Goal: Task Accomplishment & Management: Manage account settings

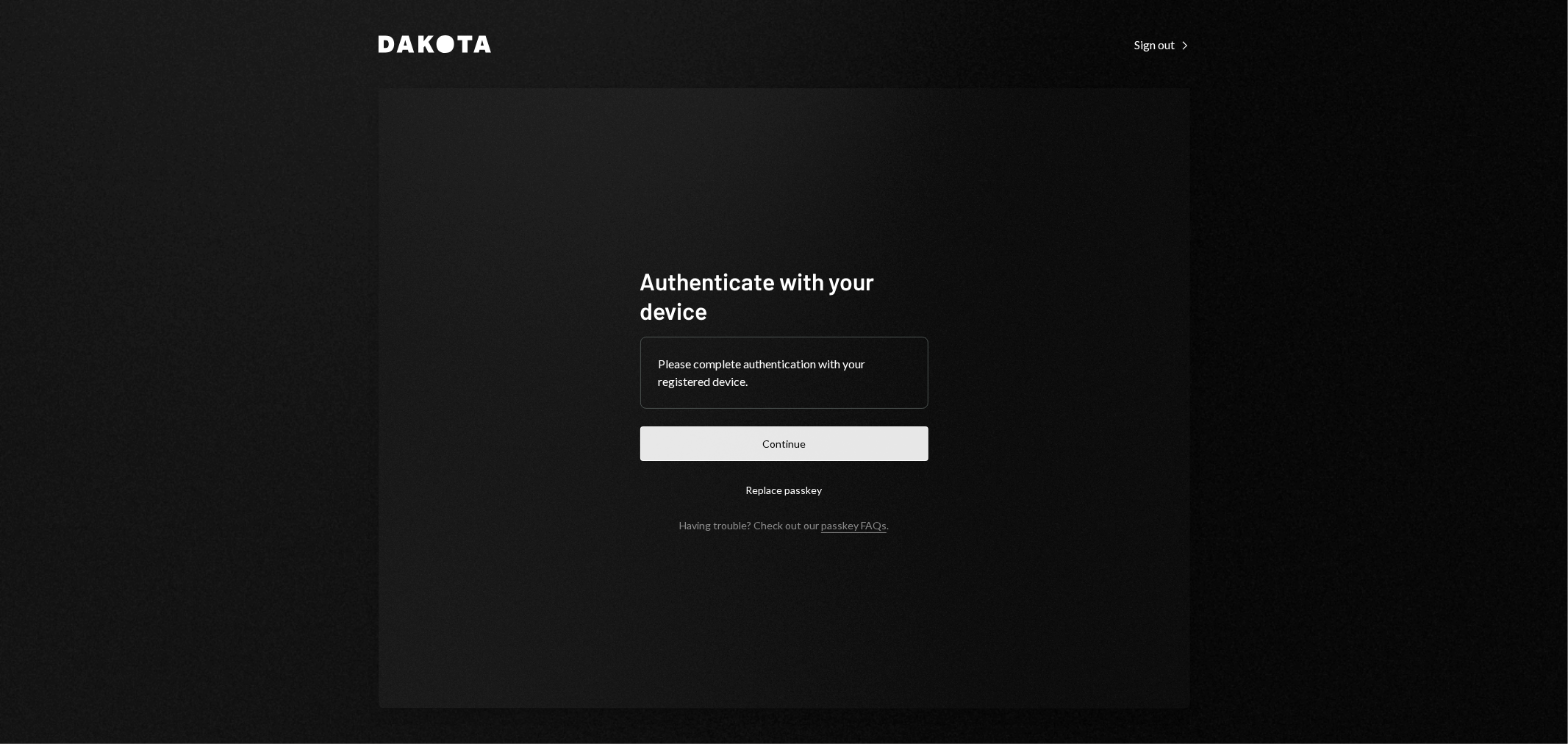
click at [812, 439] on button "Continue" at bounding box center [784, 444] width 288 height 34
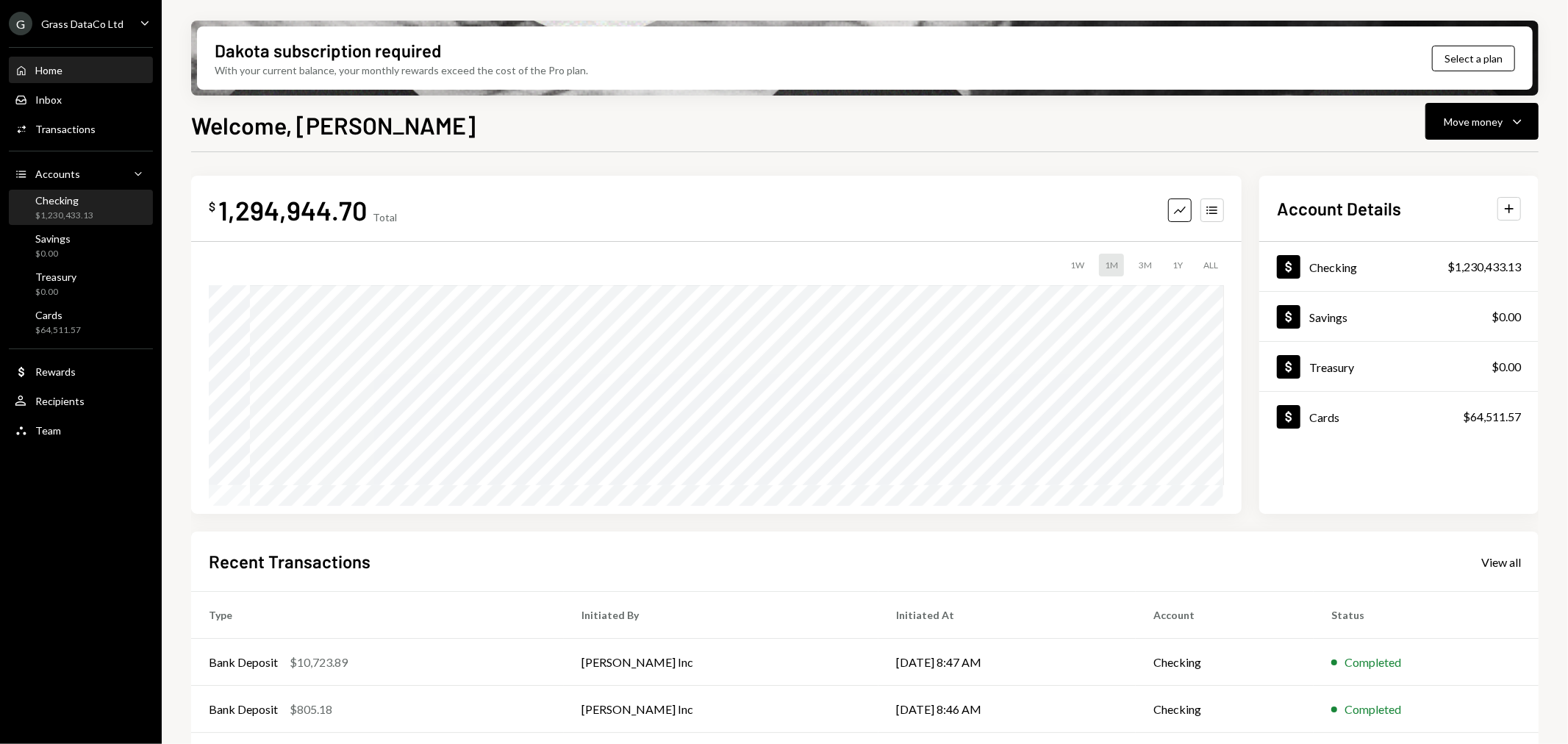
click at [92, 201] on div "Checking $1,230,433.13" at bounding box center [81, 208] width 132 height 28
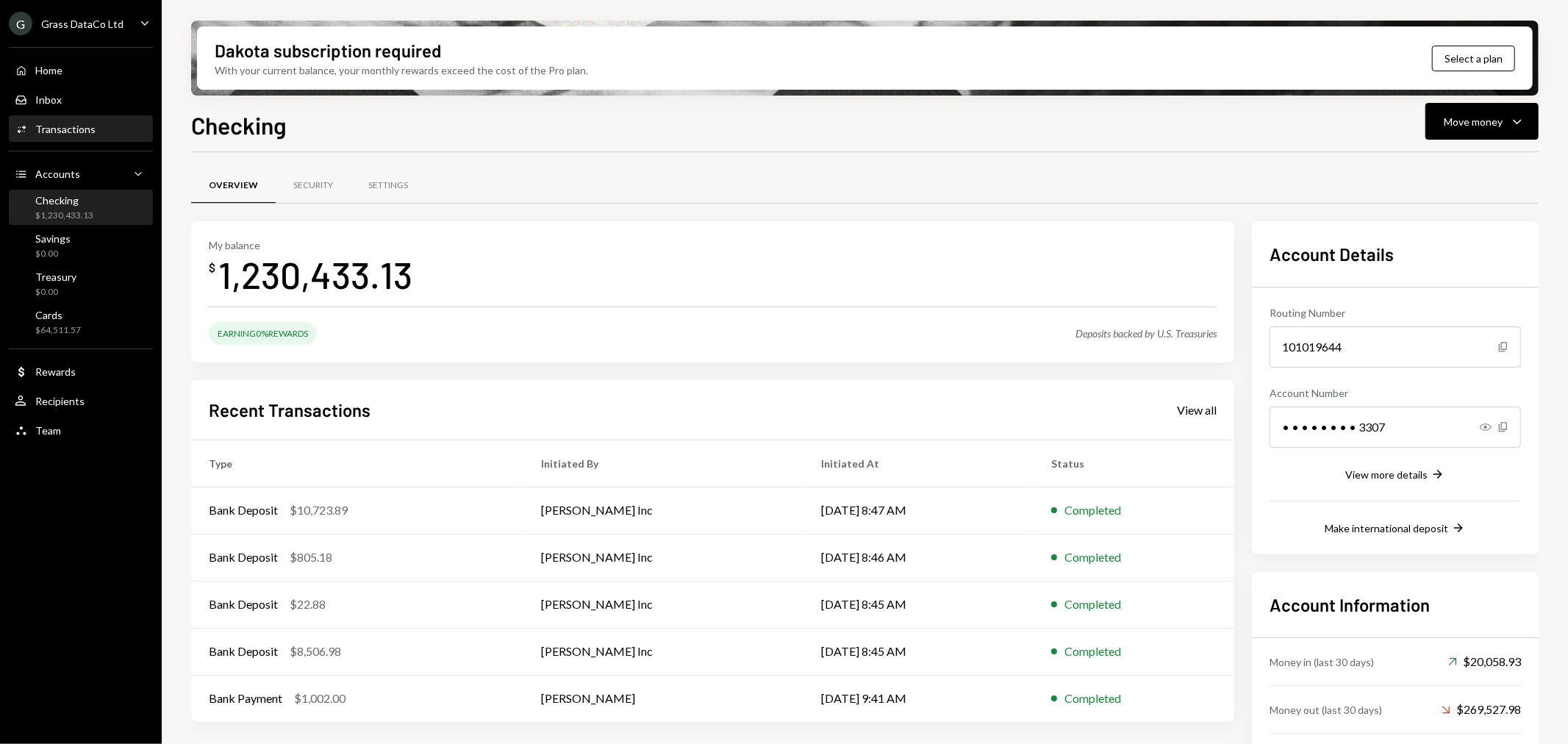
click at [107, 130] on div "Activities Transactions" at bounding box center [81, 129] width 132 height 13
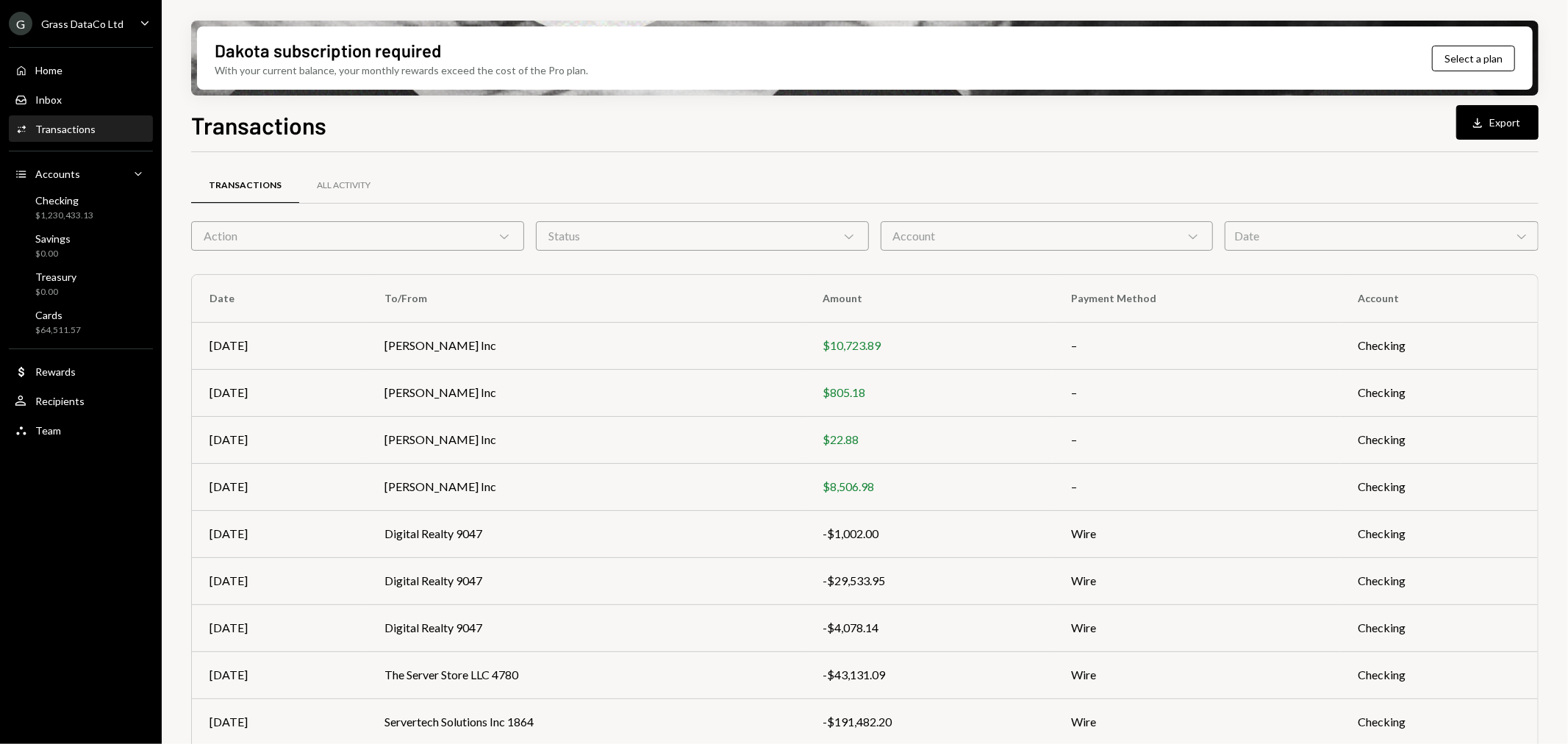
click at [84, 19] on div "Grass DataCo Ltd" at bounding box center [82, 24] width 82 height 12
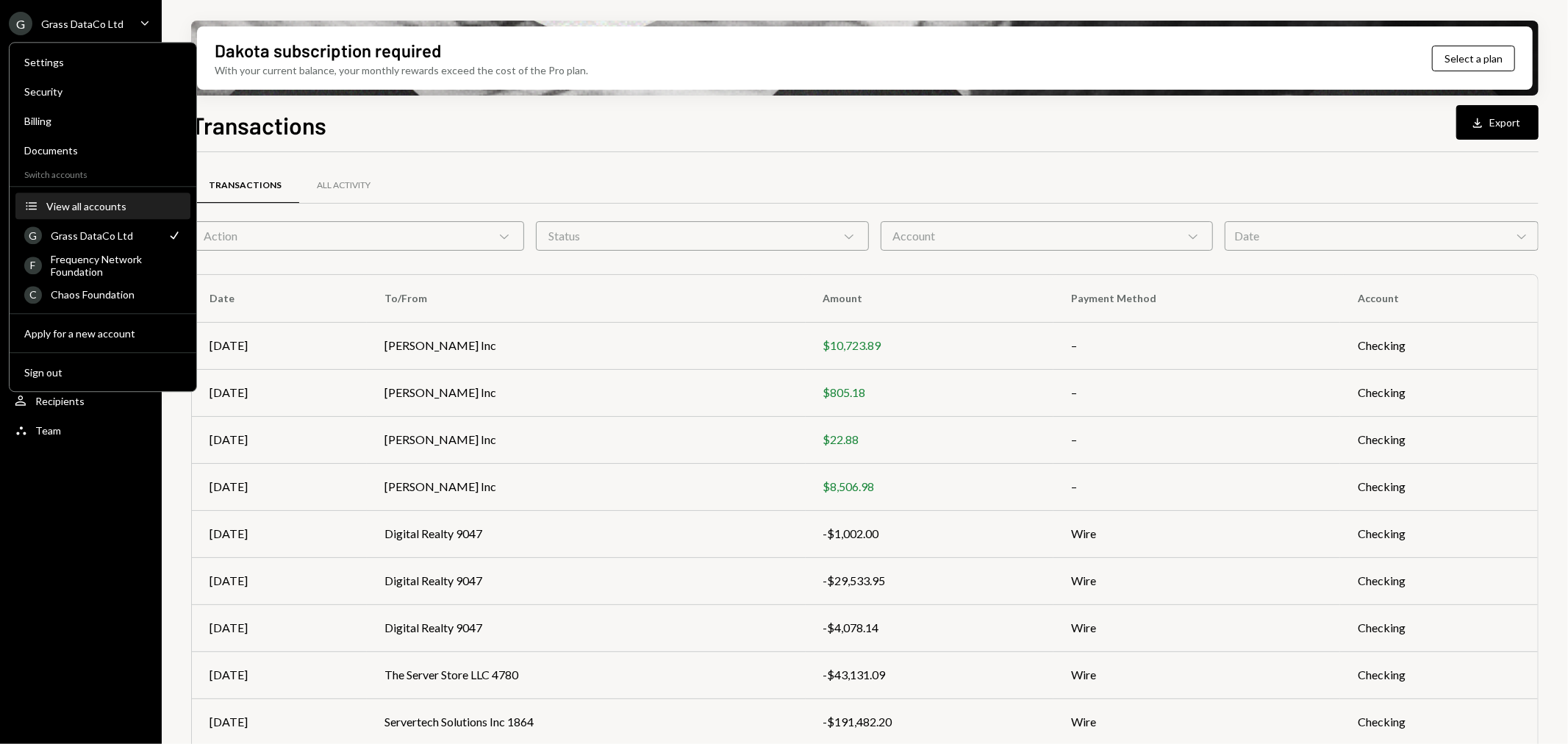
click at [86, 208] on div "View all accounts" at bounding box center [114, 206] width 135 height 12
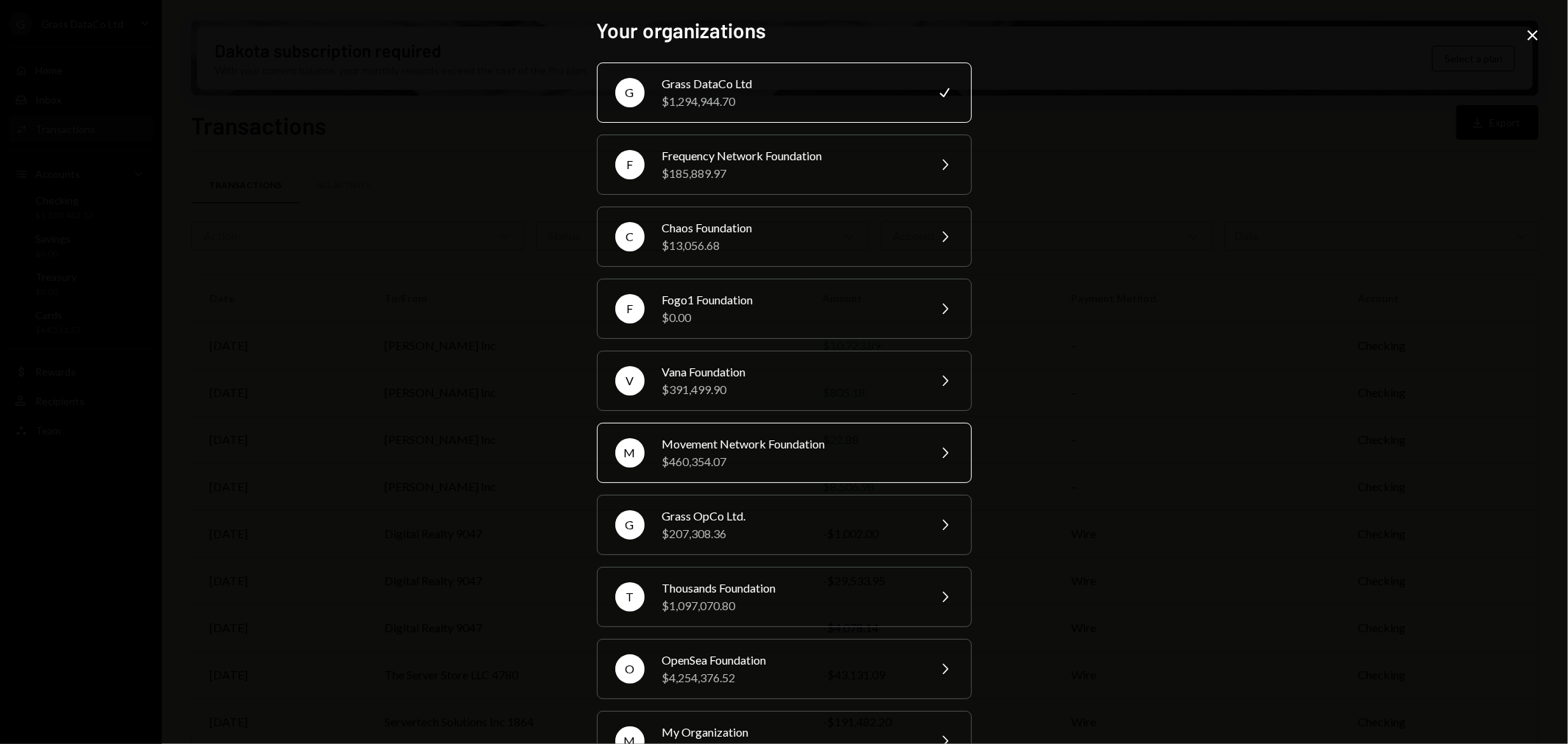
scroll to position [124, 0]
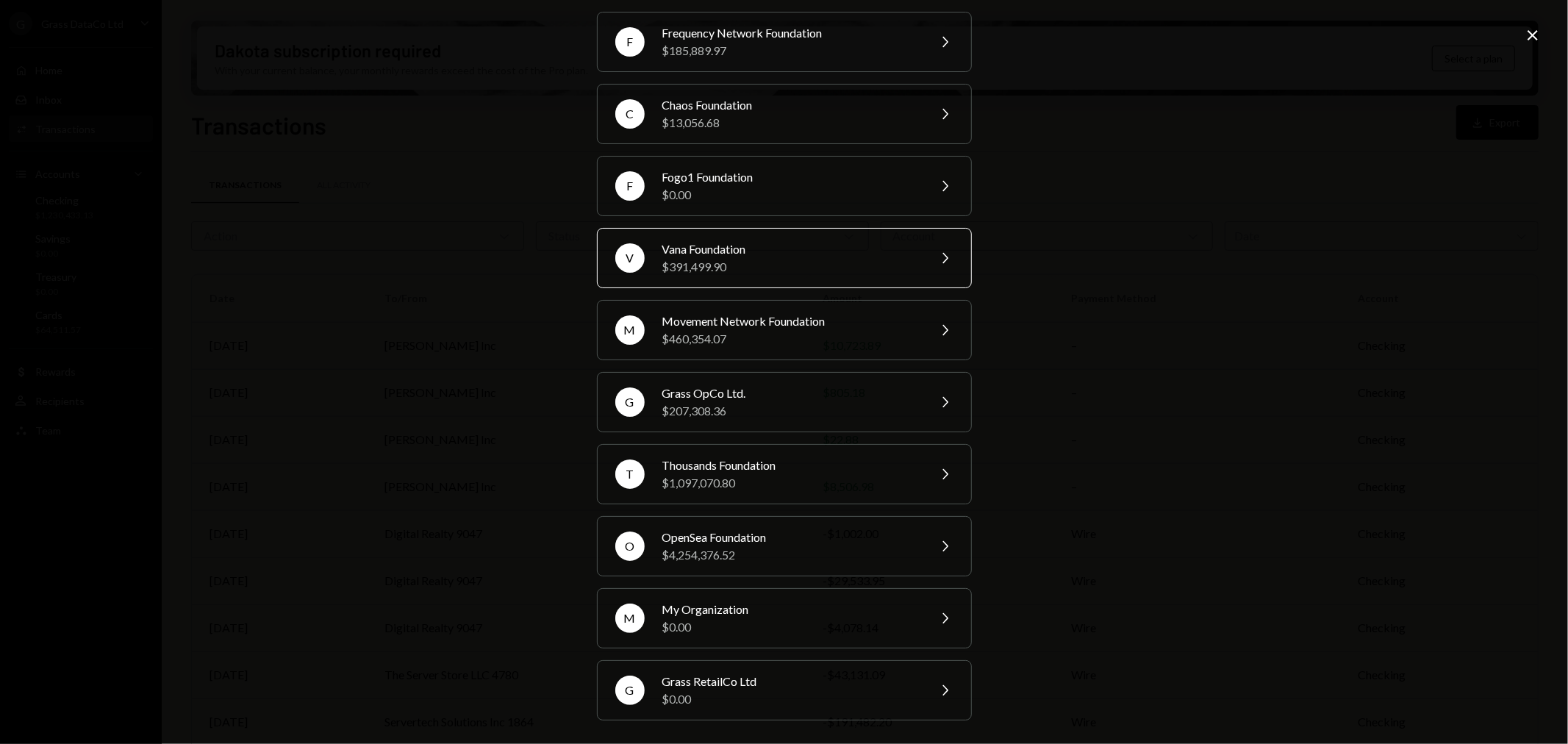
click at [707, 249] on div "Vana Foundation" at bounding box center [790, 249] width 256 height 18
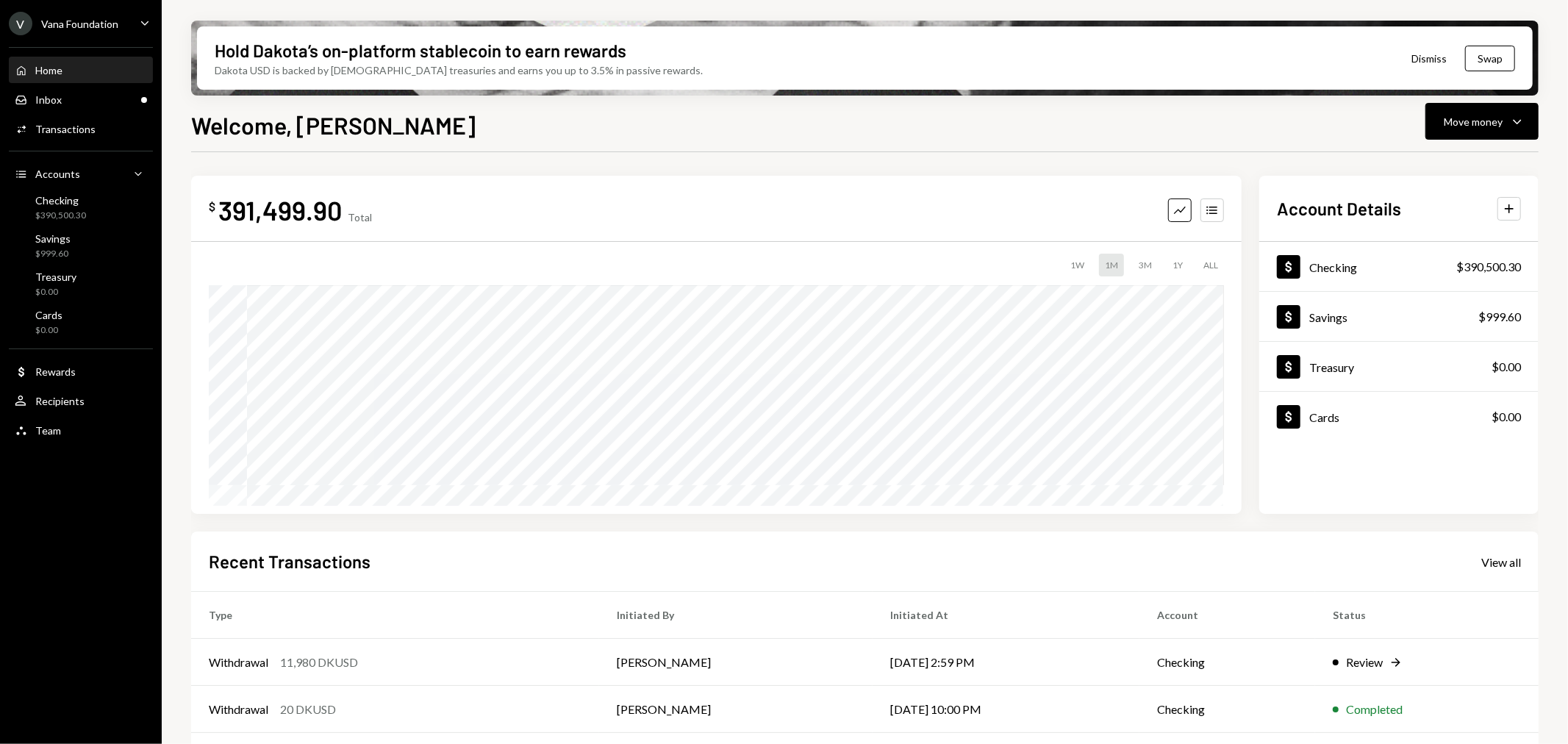
click at [75, 188] on div "Home Home Inbox Inbox Activities Transactions Accounts Accounts Caret Down Chec…" at bounding box center [81, 242] width 162 height 408
click at [79, 217] on div "$390,500.30" at bounding box center [60, 216] width 51 height 12
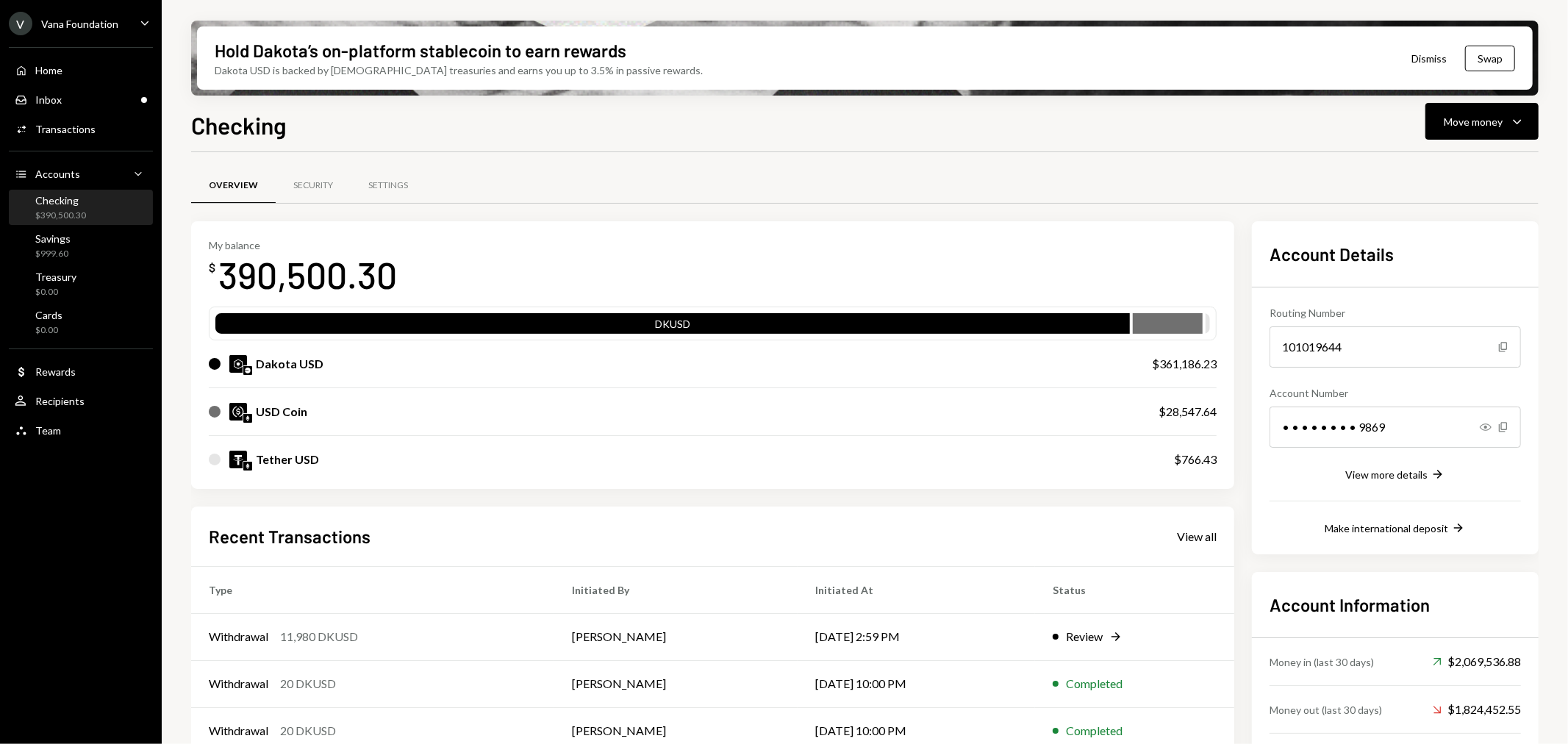
click at [93, 114] on div "Home Home Inbox Inbox Activities Transactions Accounts Accounts Caret Down Chec…" at bounding box center [81, 242] width 162 height 408
click at [93, 126] on div "Activities Transactions" at bounding box center [81, 129] width 132 height 13
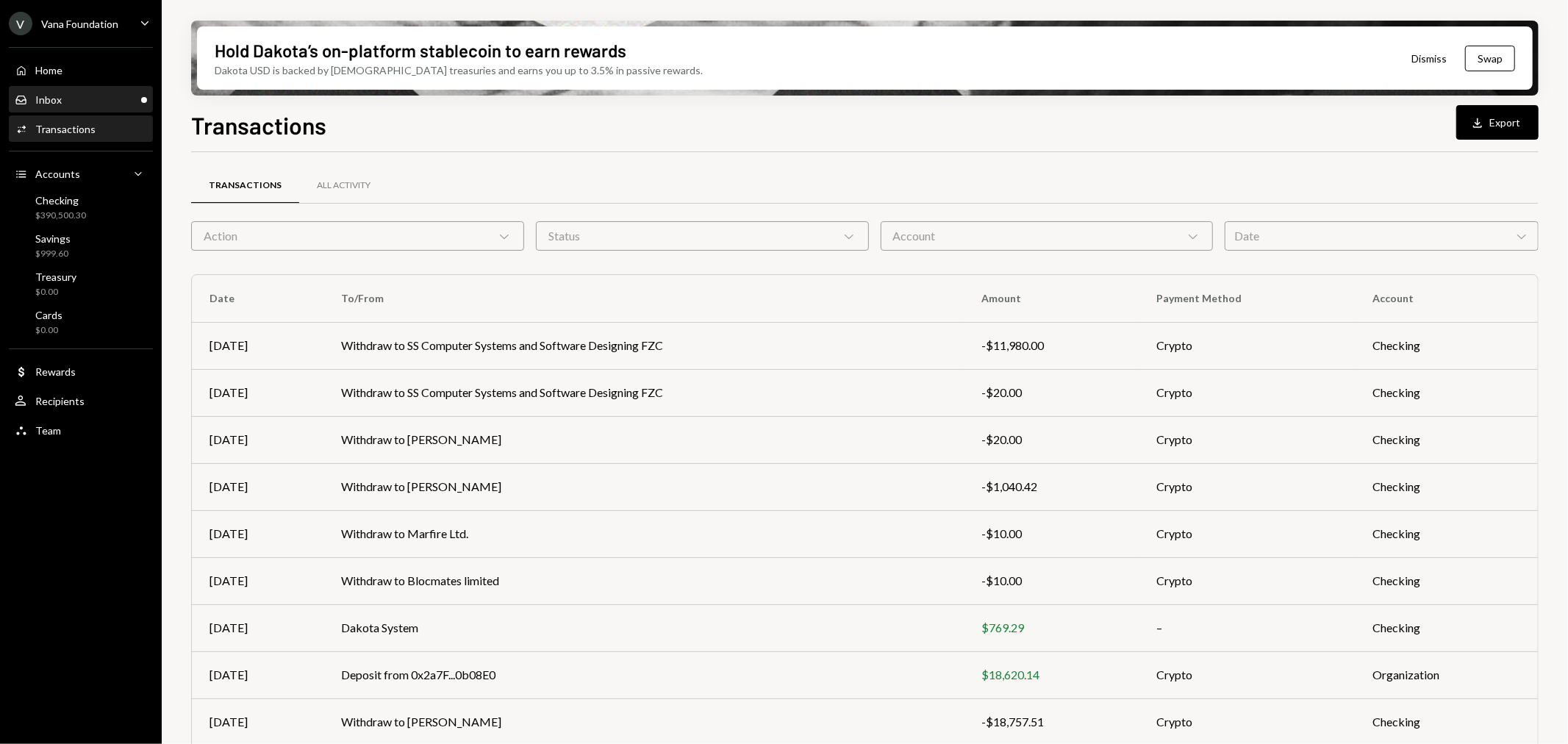
click at [123, 110] on div "Inbox Inbox" at bounding box center [81, 100] width 132 height 25
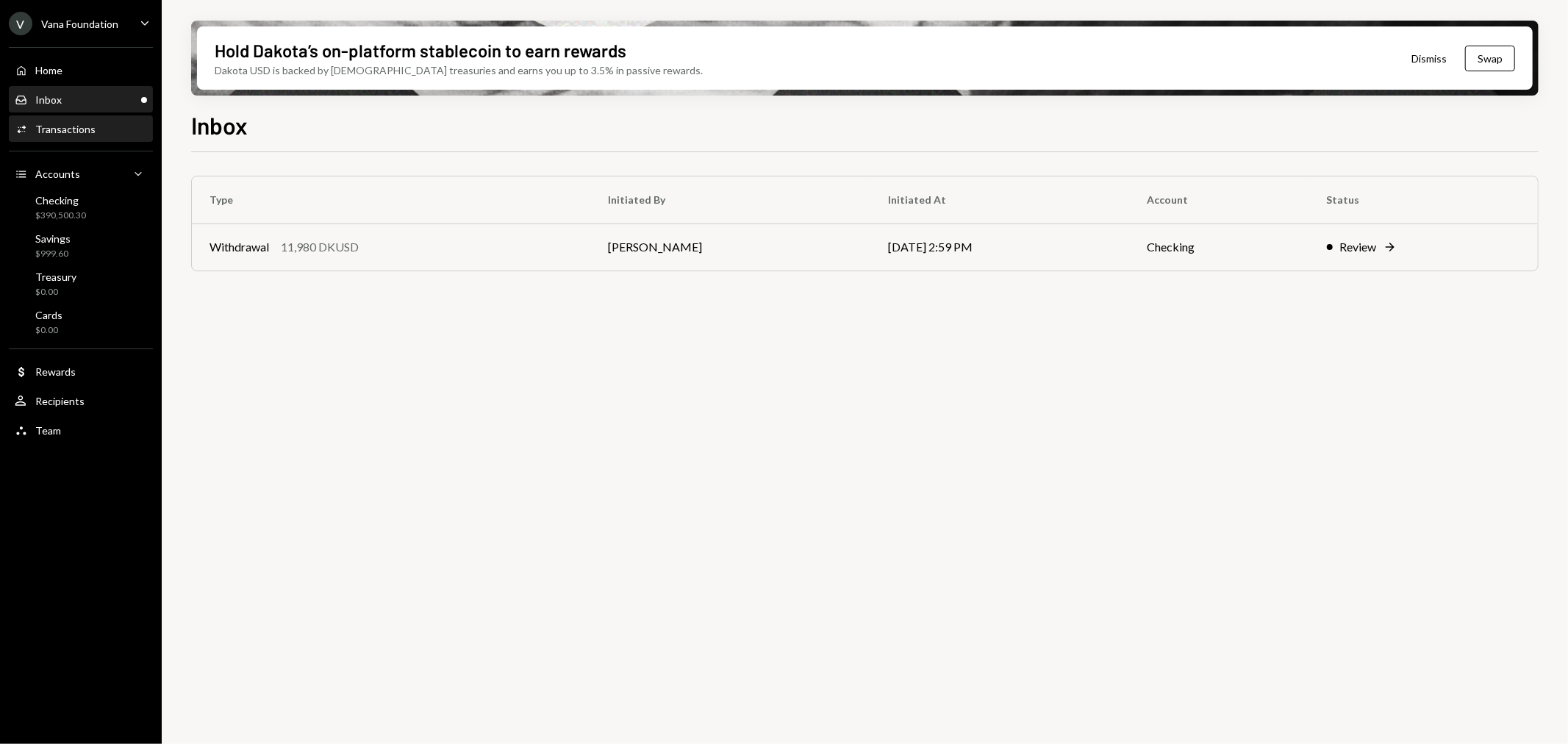
click at [106, 126] on div "Activities Transactions" at bounding box center [81, 129] width 132 height 13
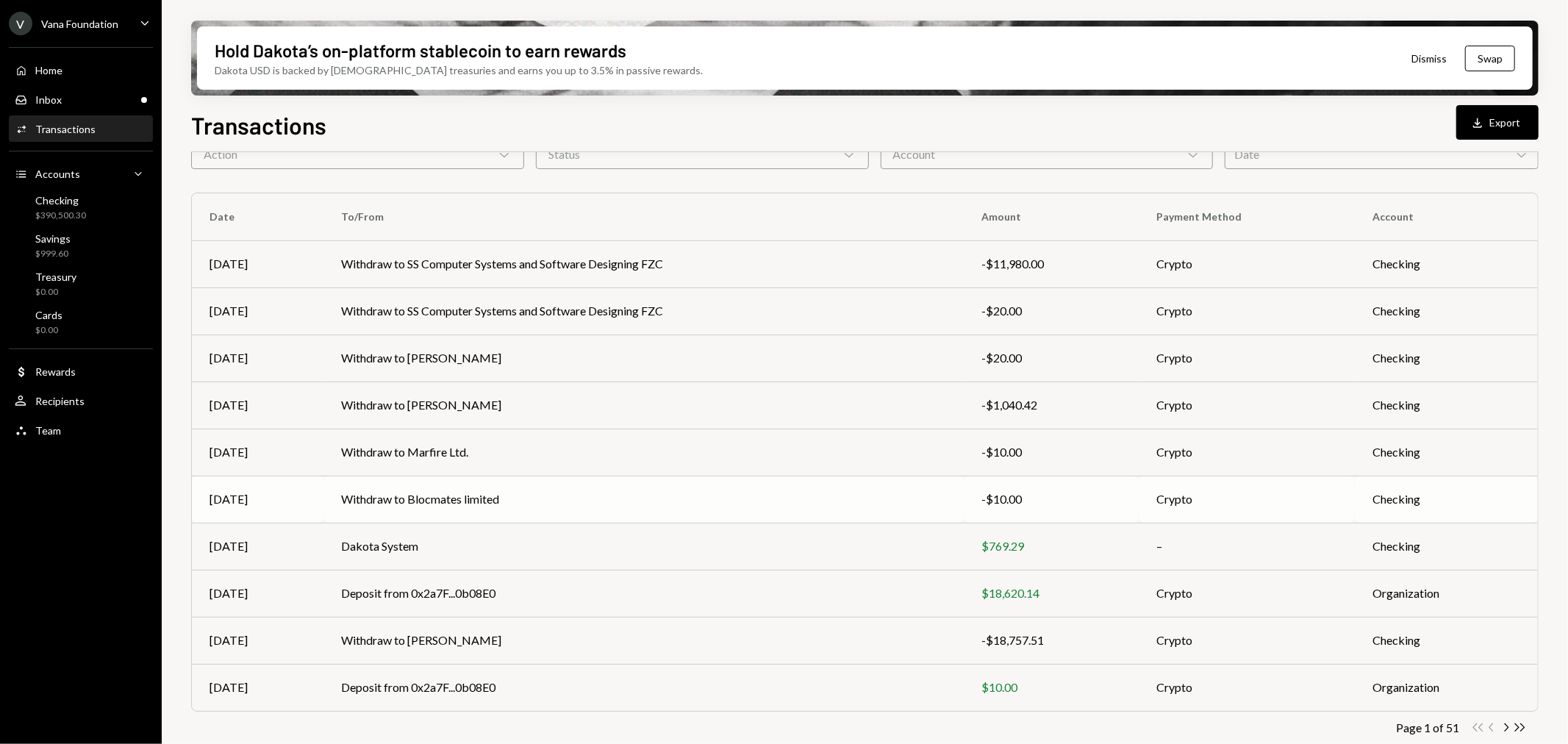
scroll to position [93, 0]
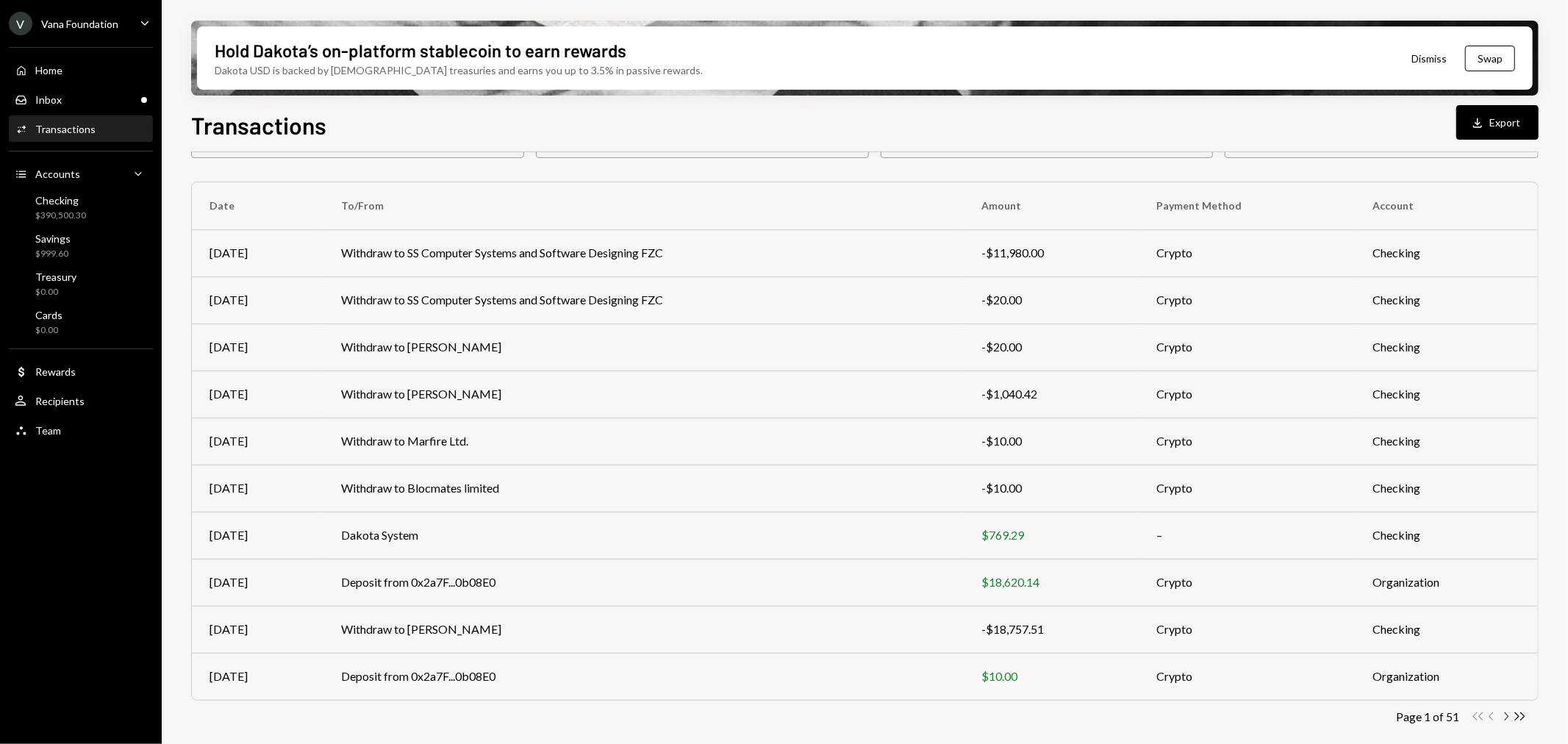
click at [1507, 719] on icon "Chevron Right" at bounding box center [1507, 717] width 14 height 14
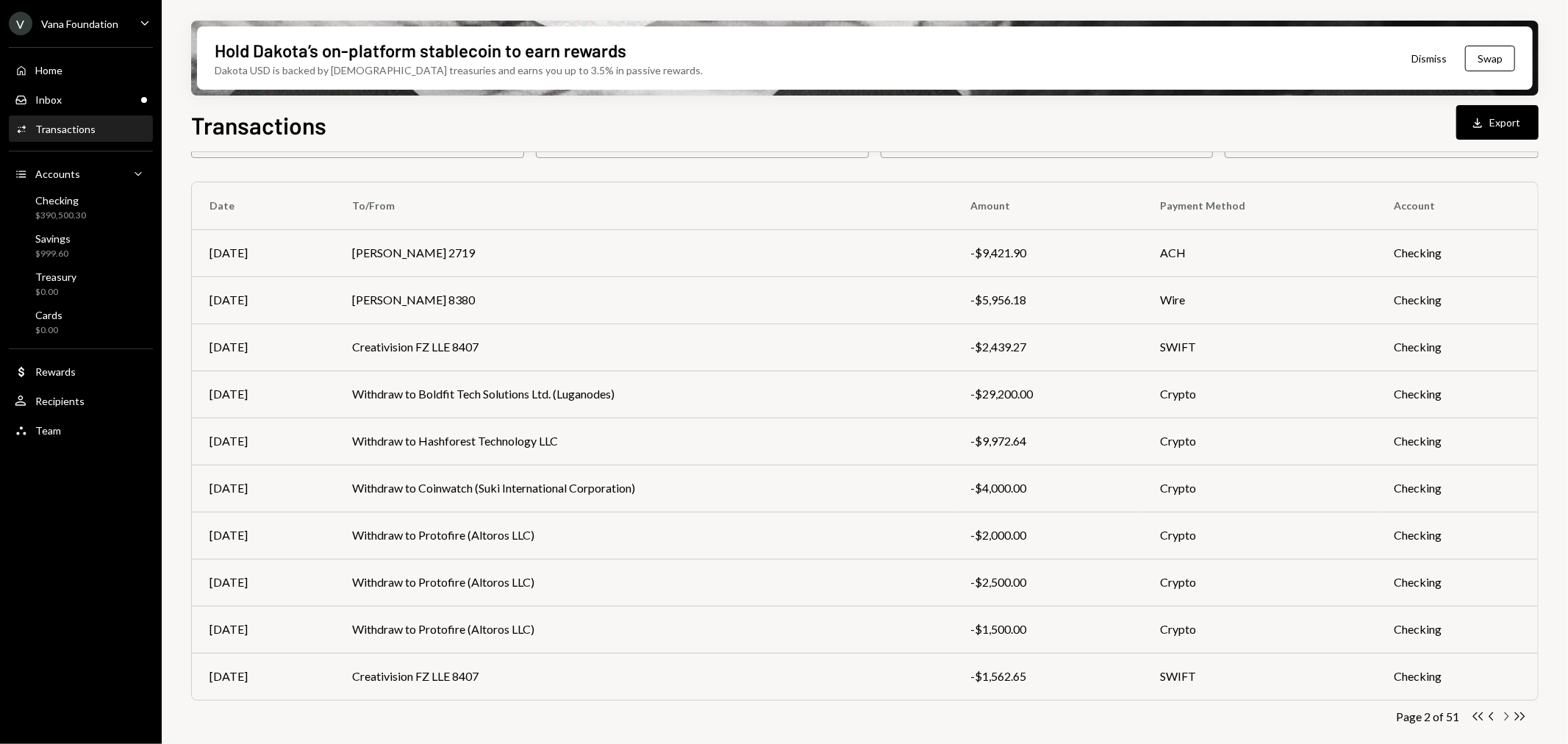
click at [1505, 716] on icon "Chevron Right" at bounding box center [1507, 717] width 14 height 14
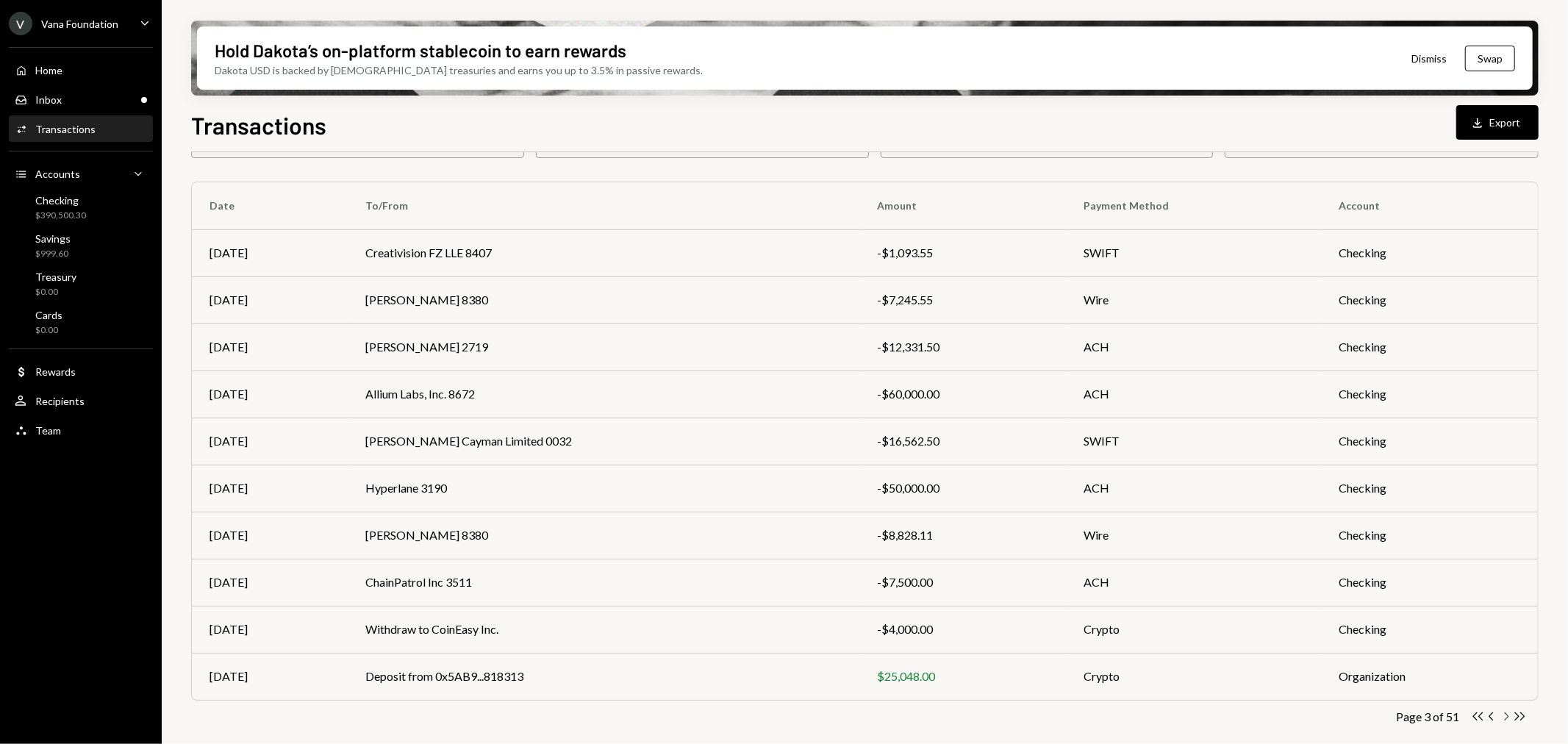
click at [1502, 714] on icon "Chevron Right" at bounding box center [1507, 717] width 14 height 14
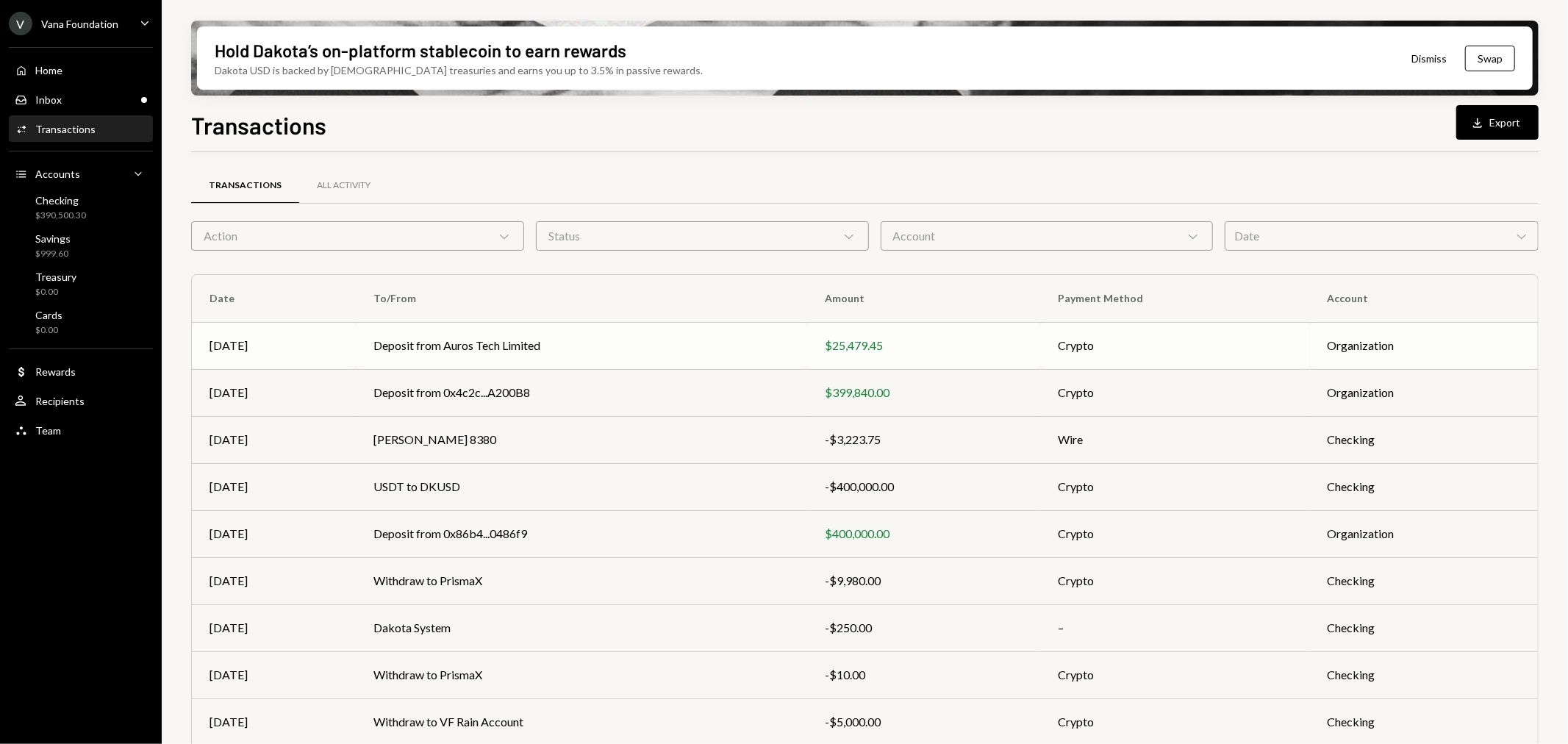
scroll to position [93, 0]
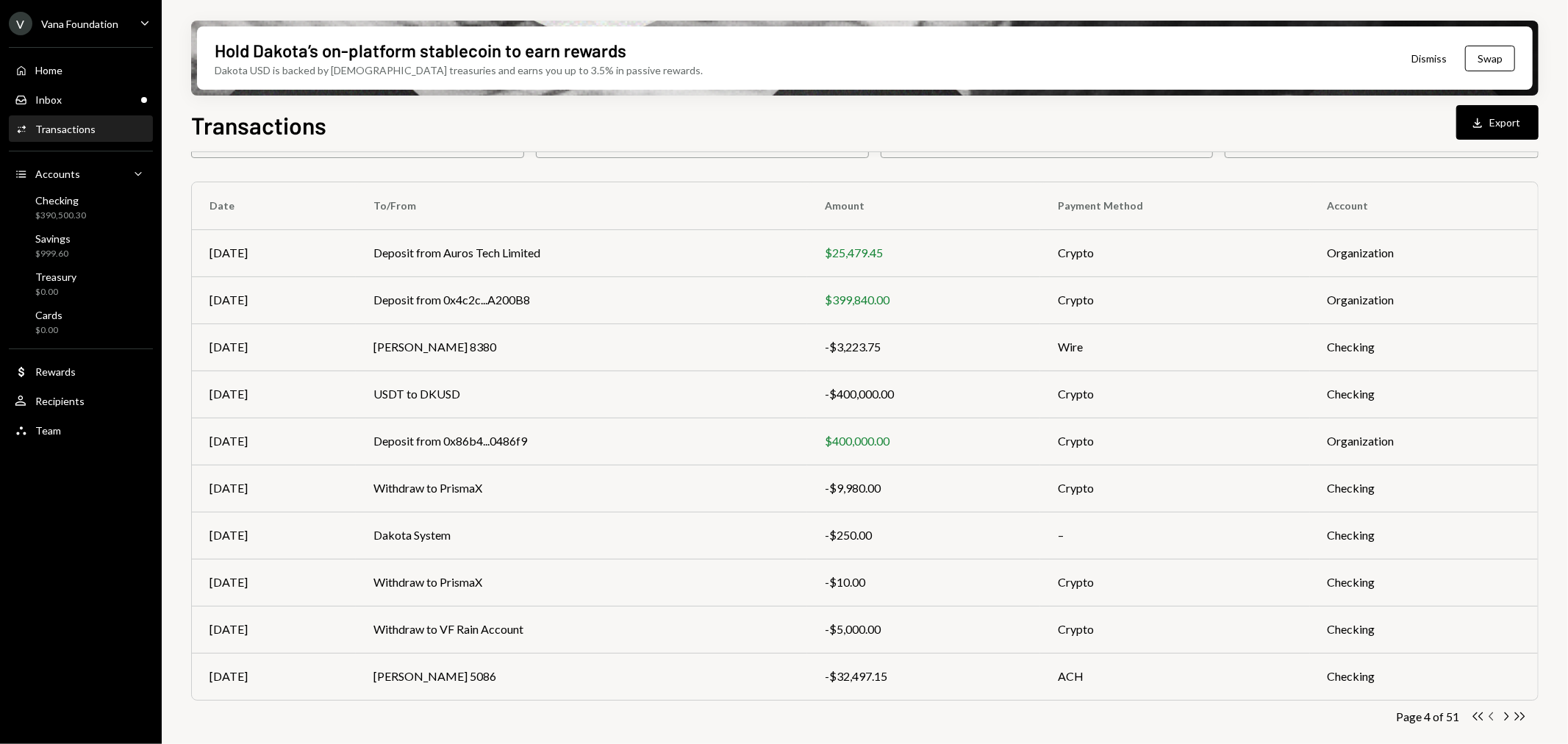
click at [1496, 717] on icon "Chevron Left" at bounding box center [1493, 717] width 14 height 14
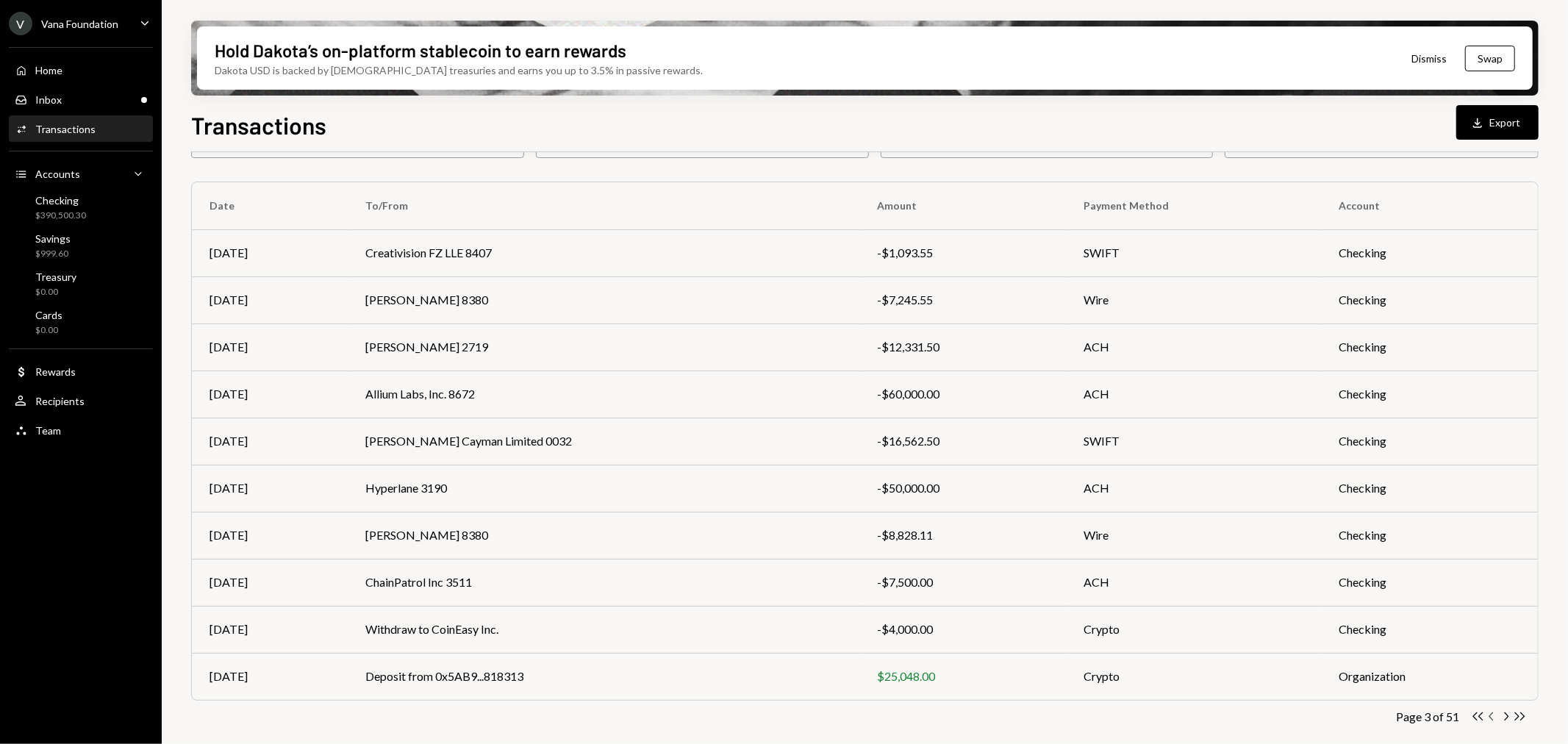
click at [1496, 717] on icon "Chevron Left" at bounding box center [1493, 717] width 14 height 14
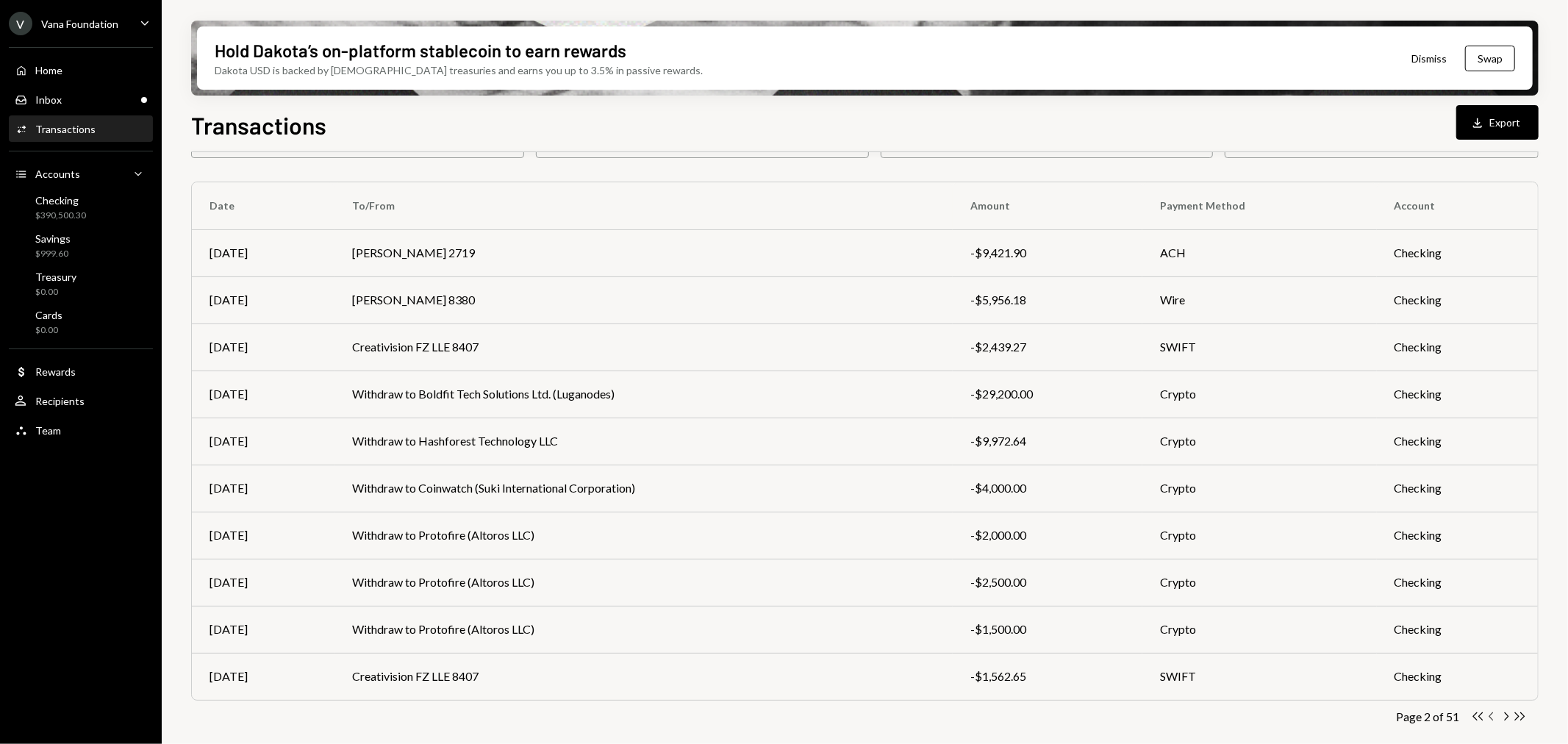
click at [1496, 717] on icon "Chevron Left" at bounding box center [1493, 717] width 14 height 14
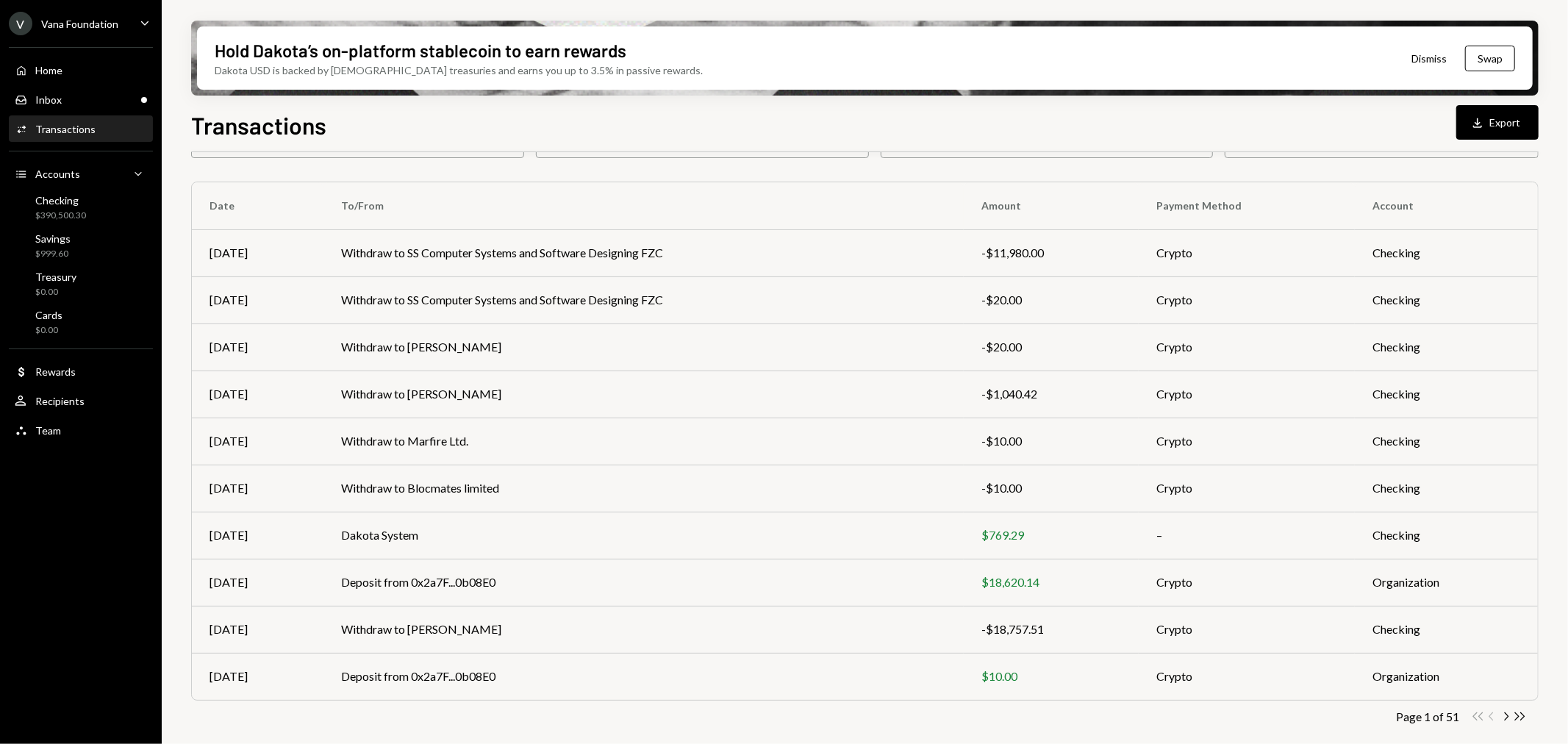
click at [1496, 717] on div "Double Arrow Left Chevron Left Chevron Right Double Arrow Right" at bounding box center [1500, 717] width 56 height 14
click at [1510, 716] on icon "Chevron Right" at bounding box center [1507, 717] width 14 height 14
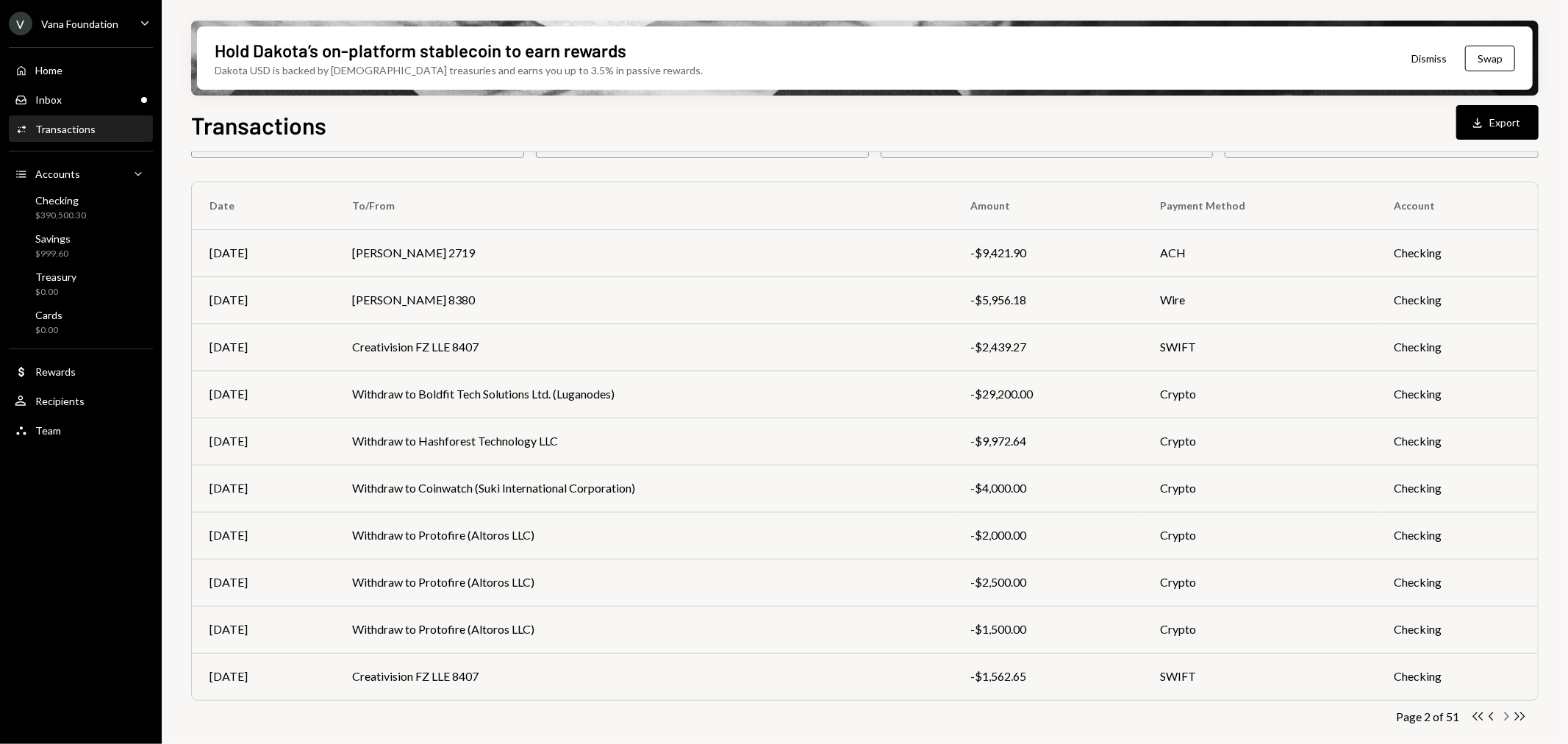
click at [1510, 716] on icon "Chevron Right" at bounding box center [1507, 717] width 14 height 14
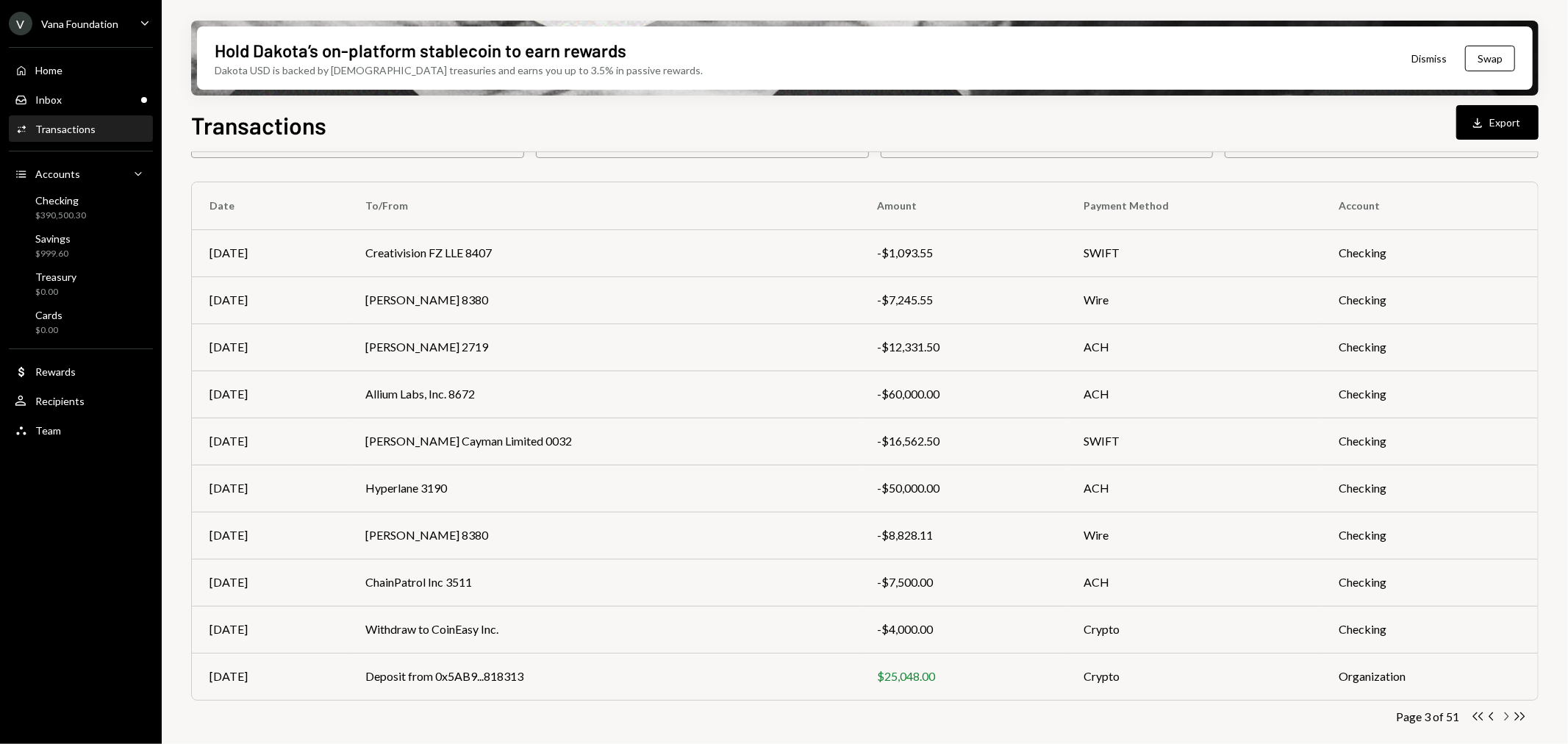
click at [1510, 716] on icon "Chevron Right" at bounding box center [1507, 717] width 14 height 14
